Goal: Information Seeking & Learning: Learn about a topic

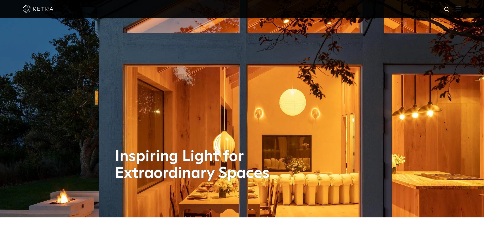
scroll to position [51, 0]
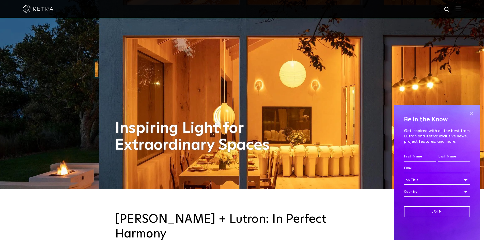
click at [473, 112] on span at bounding box center [471, 114] width 8 height 8
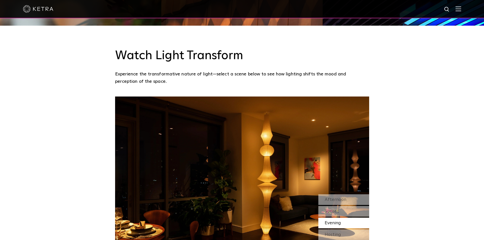
scroll to position [432, 0]
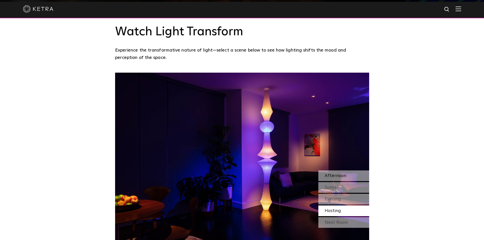
click at [340, 173] on span "Afternoon" at bounding box center [335, 175] width 22 height 5
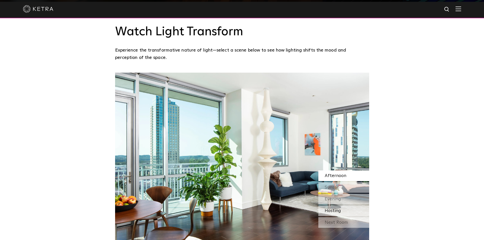
click at [335, 208] on span "Hosting" at bounding box center [332, 210] width 16 height 5
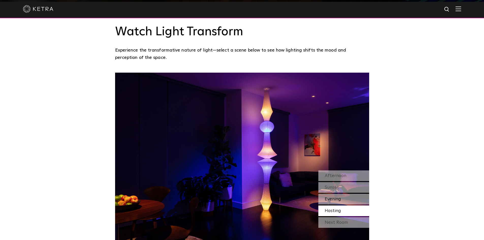
click at [335, 197] on span "Evening" at bounding box center [332, 199] width 16 height 5
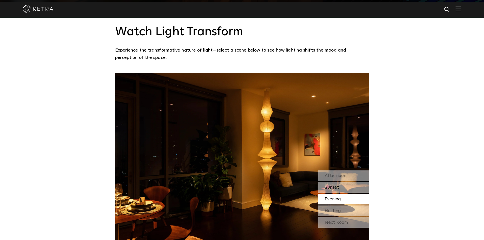
click at [333, 182] on div "Sunset" at bounding box center [343, 187] width 51 height 11
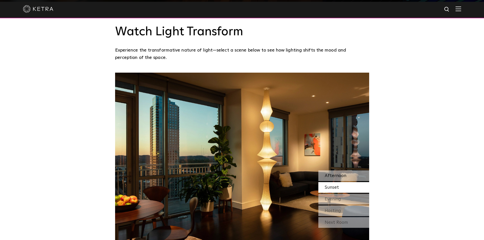
click at [336, 170] on div "Afternoon" at bounding box center [343, 175] width 51 height 11
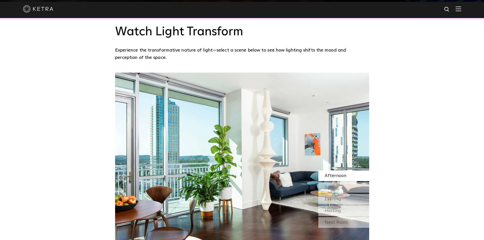
click at [328, 217] on div "Next Room" at bounding box center [343, 222] width 51 height 11
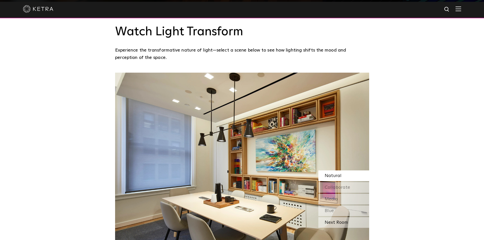
click at [331, 217] on div "Next Room" at bounding box center [343, 222] width 51 height 11
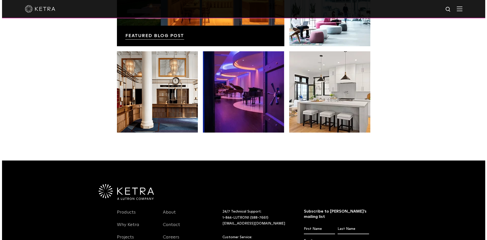
scroll to position [992, 0]
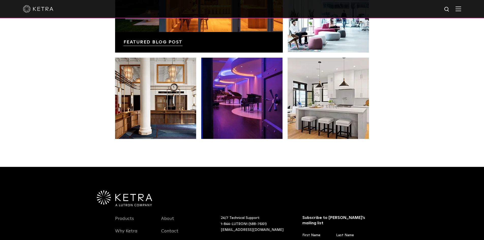
click at [461, 10] on img at bounding box center [458, 8] width 6 height 5
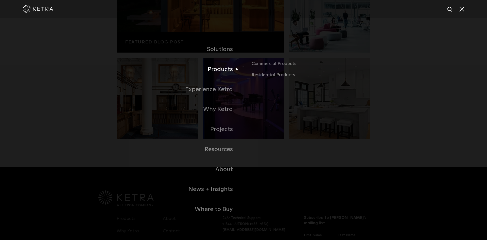
click at [227, 69] on link "Products" at bounding box center [180, 69] width 127 height 20
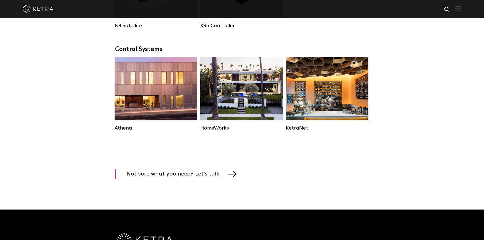
scroll to position [736, 0]
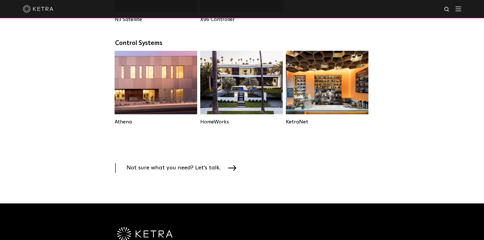
click at [460, 10] on img at bounding box center [458, 8] width 6 height 5
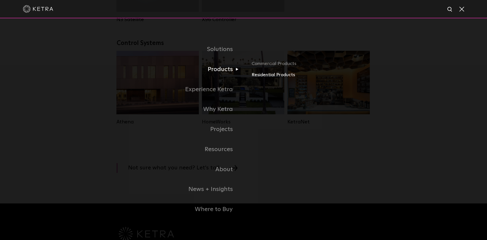
click at [264, 74] on link "Residential Products" at bounding box center [311, 74] width 119 height 7
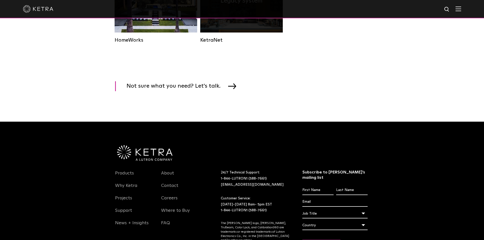
scroll to position [609, 0]
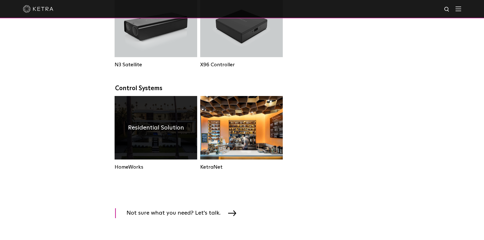
click at [174, 147] on div "Residential Solution" at bounding box center [156, 127] width 83 height 63
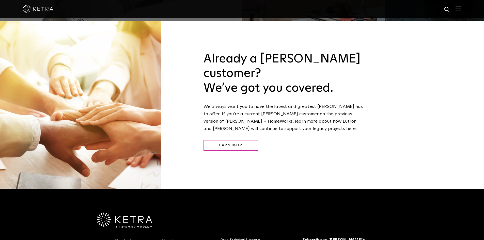
scroll to position [635, 0]
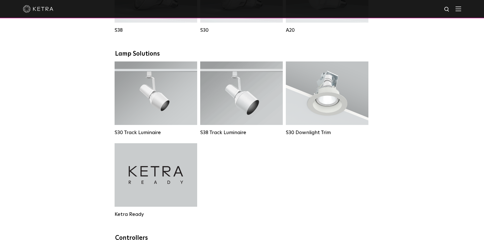
scroll to position [355, 0]
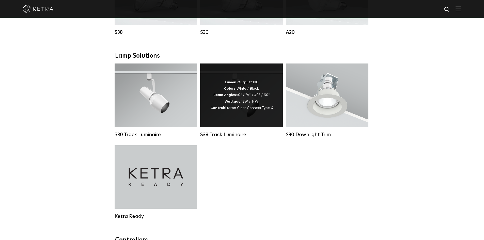
click at [241, 108] on div "Lumen Output: 1100 Colors: White / Black Beam Angles: 10° / 25° / 40° / 60° Wat…" at bounding box center [241, 95] width 62 height 32
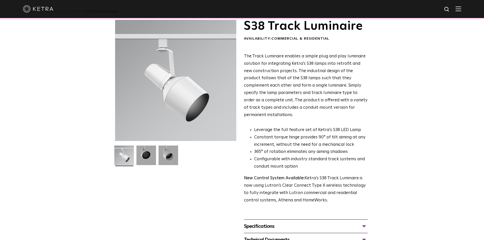
scroll to position [25, 0]
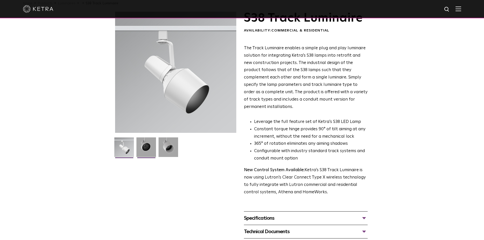
click at [144, 148] on img at bounding box center [146, 148] width 20 height 23
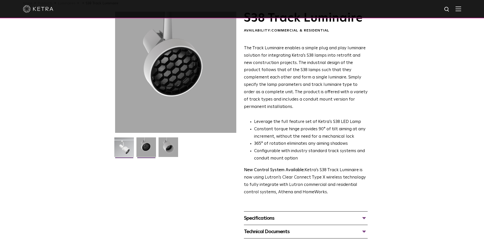
click at [126, 150] on img at bounding box center [124, 148] width 20 height 23
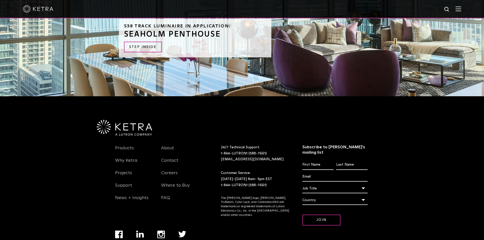
scroll to position [548, 0]
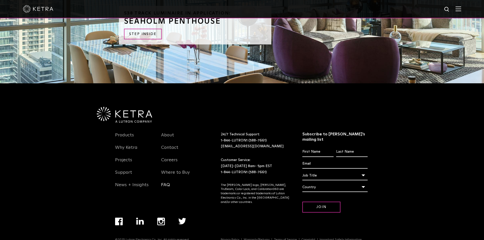
click at [169, 182] on link "FAQ" at bounding box center [165, 188] width 9 height 12
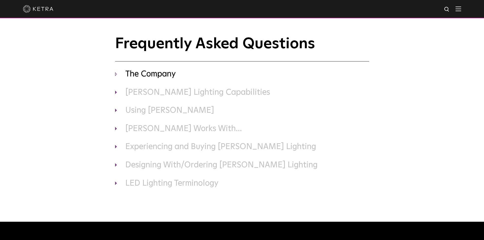
click at [118, 75] on h3 "The Company" at bounding box center [242, 74] width 254 height 11
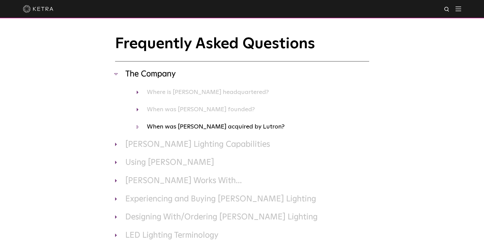
click at [142, 126] on h4 "When was [PERSON_NAME] acquired by Lutron?" at bounding box center [253, 127] width 232 height 10
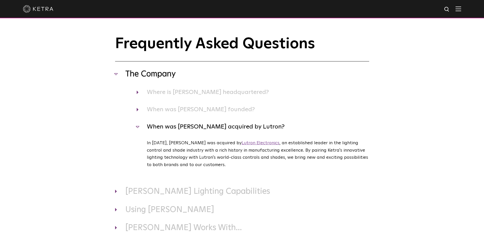
click at [241, 142] on link "Lutron Electronics" at bounding box center [260, 143] width 38 height 5
